Goal: Task Accomplishment & Management: Complete application form

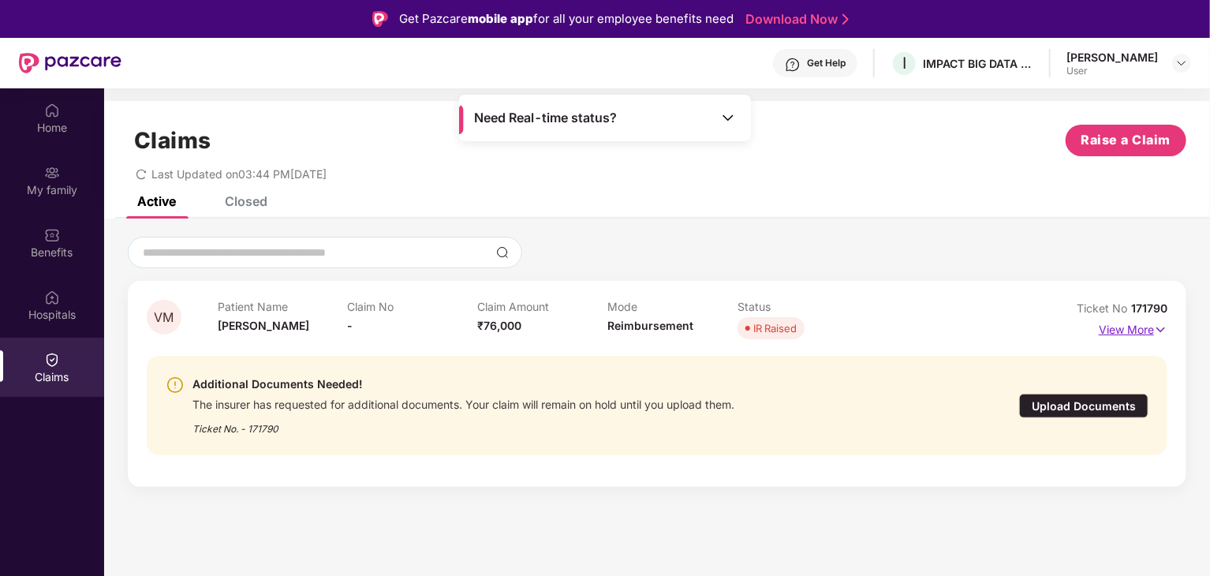
click at [1129, 328] on p "View More" at bounding box center [1132, 327] width 69 height 21
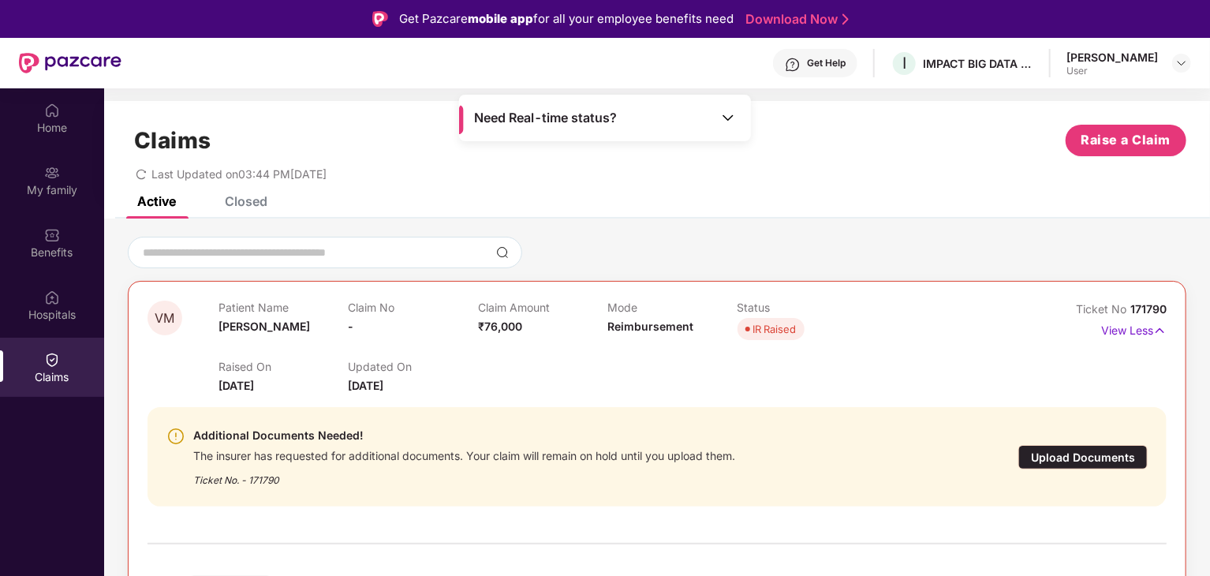
click at [1087, 460] on div "Upload Documents" at bounding box center [1082, 457] width 129 height 24
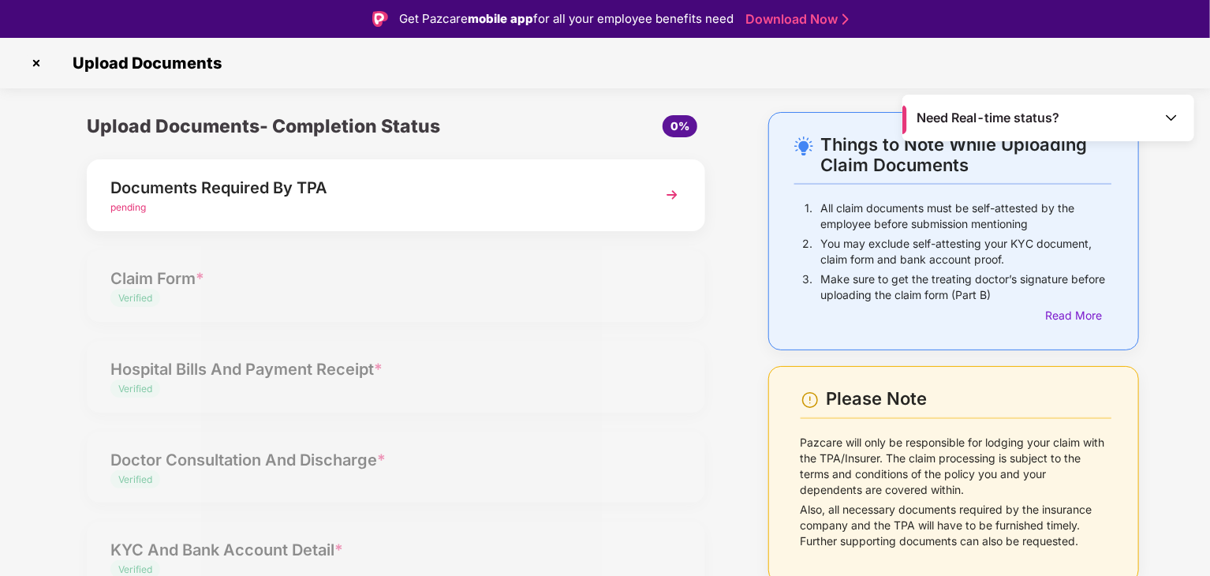
click at [136, 206] on span "pending" at bounding box center [127, 207] width 35 height 12
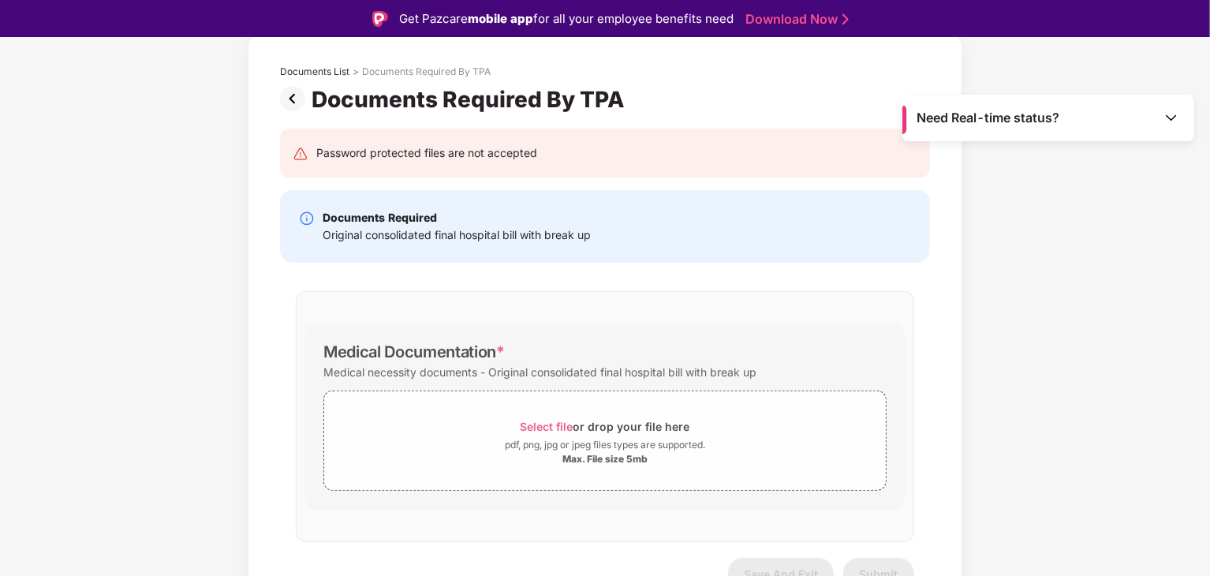
scroll to position [103, 0]
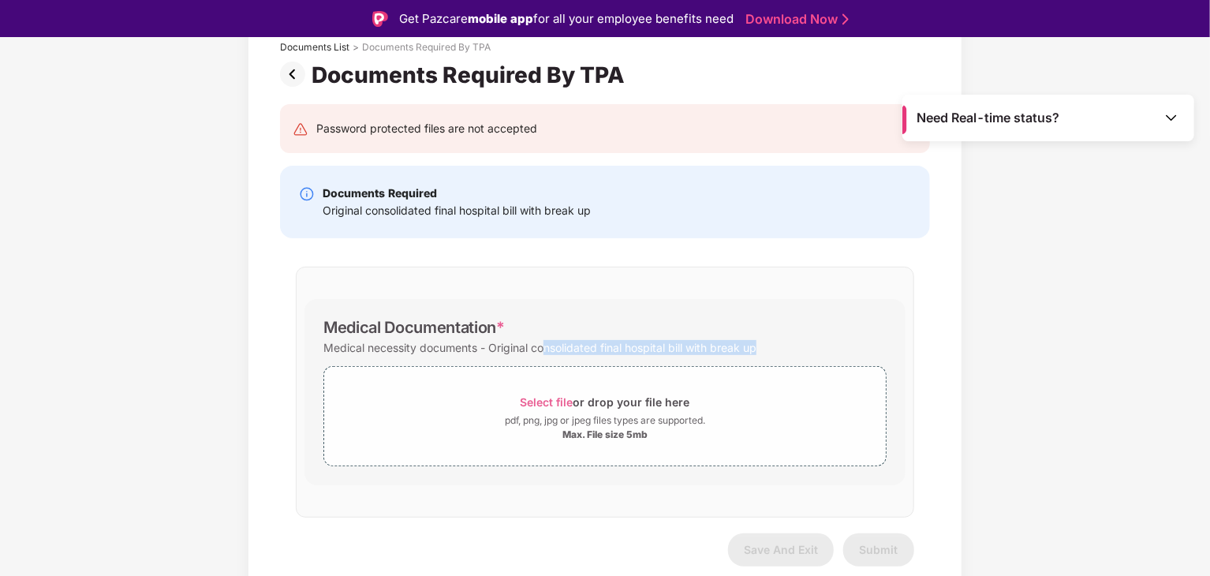
drag, startPoint x: 543, startPoint y: 346, endPoint x: 778, endPoint y: 348, distance: 235.0
click at [778, 348] on div "Medical necessity documents - Original consolidated final hospital bill with br…" at bounding box center [604, 347] width 563 height 21
click at [568, 395] on span "Select file" at bounding box center [546, 401] width 53 height 13
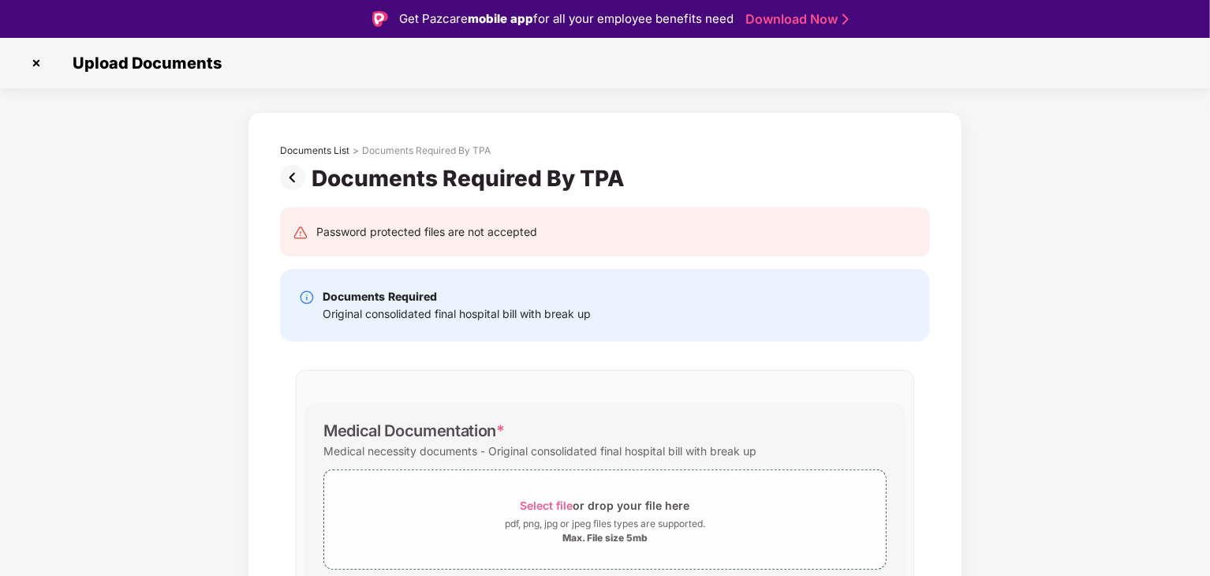
scroll to position [103, 0]
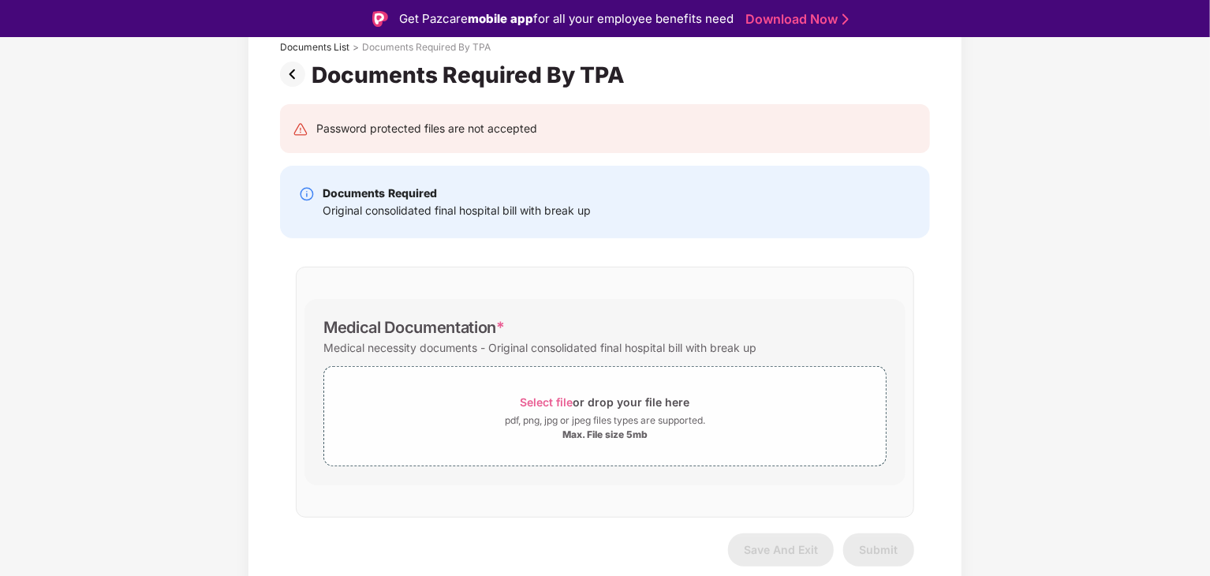
click at [285, 70] on img at bounding box center [296, 74] width 32 height 25
